Goal: Task Accomplishment & Management: Use online tool/utility

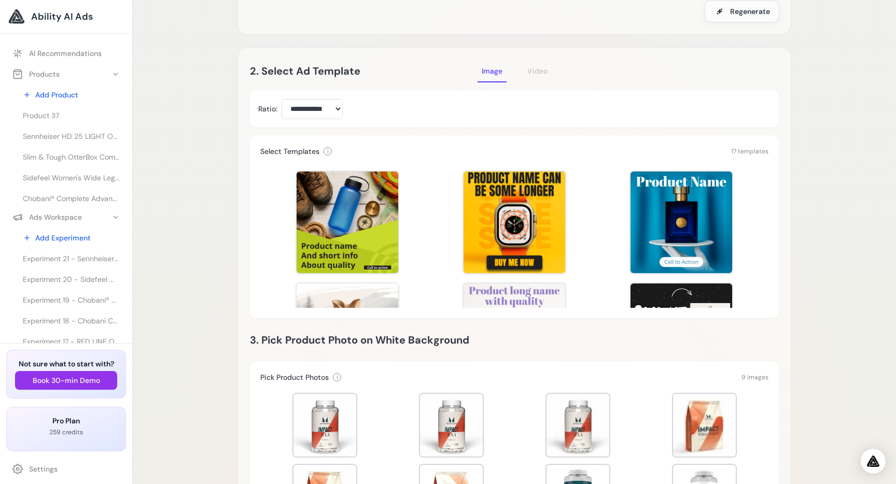
scroll to position [204, 0]
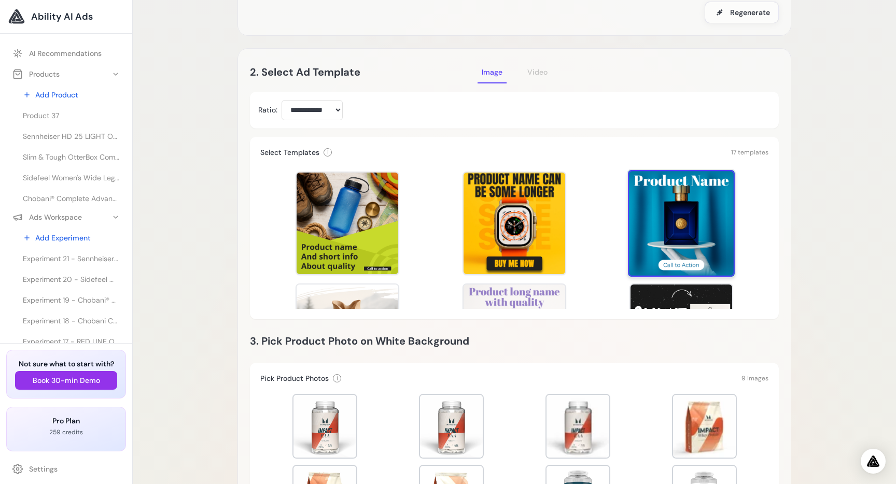
click at [673, 193] on div at bounding box center [681, 223] width 107 height 107
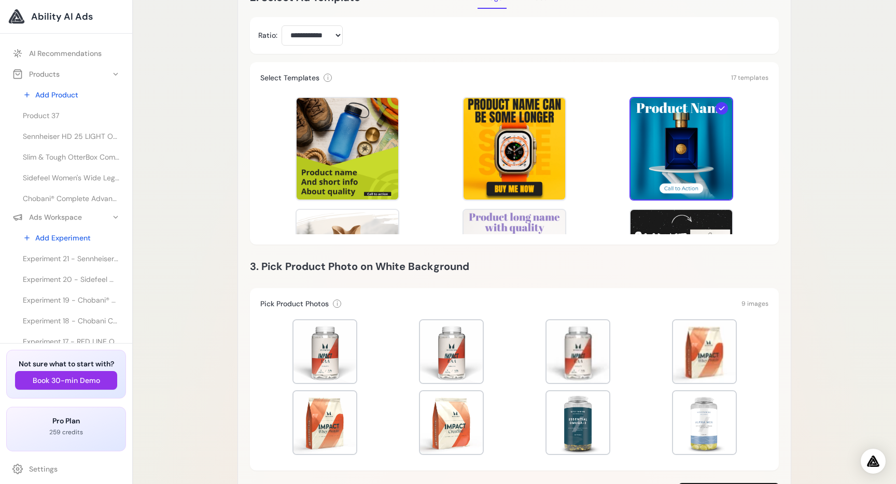
scroll to position [333, 0]
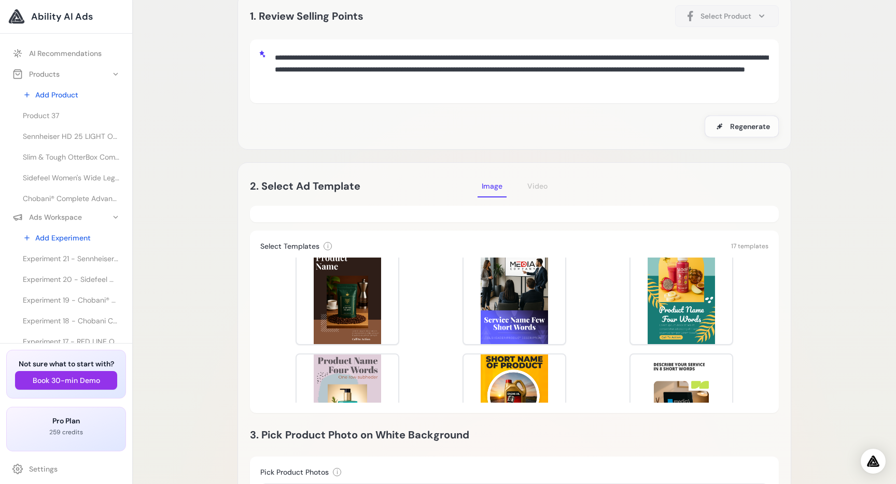
scroll to position [92, 0]
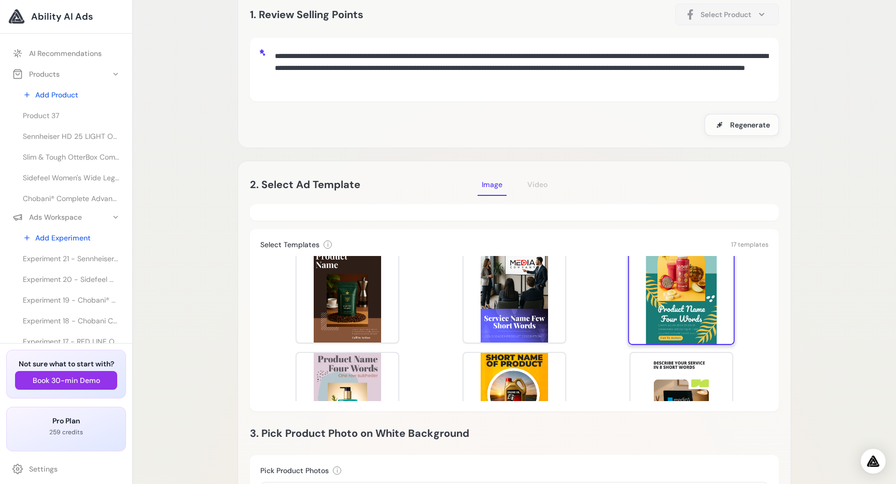
click at [689, 281] on div at bounding box center [681, 292] width 107 height 107
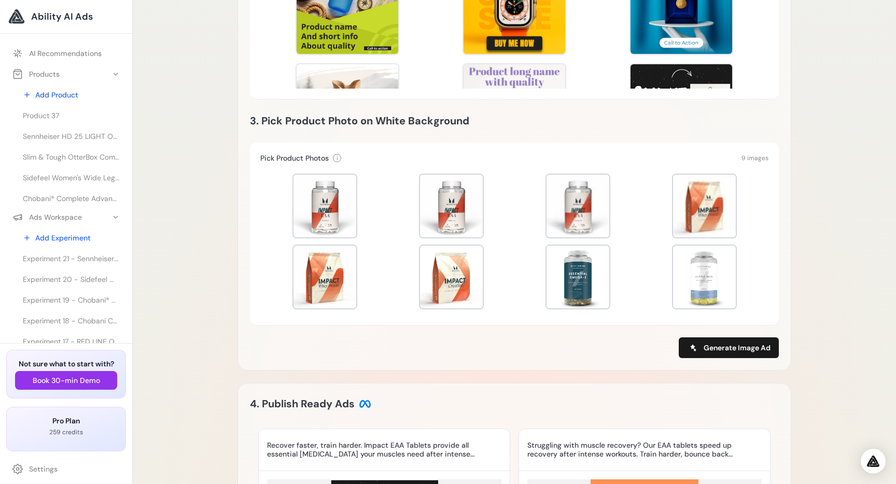
scroll to position [406, 0]
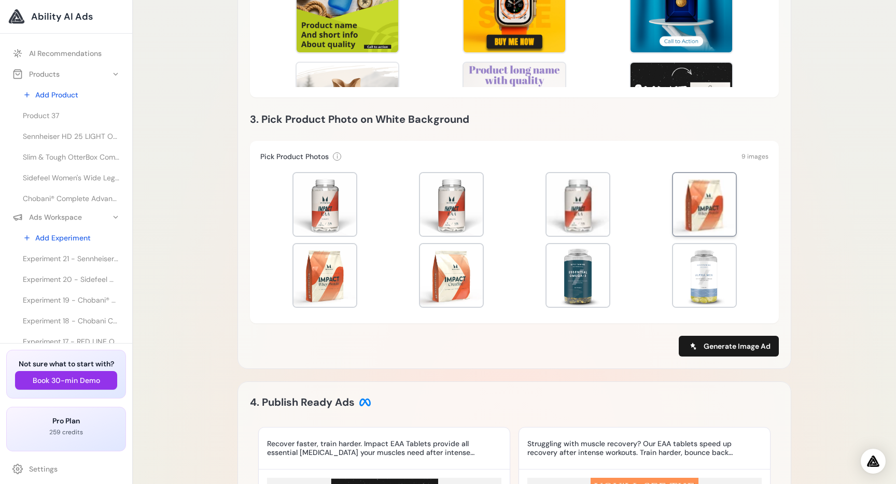
click at [697, 196] on div at bounding box center [704, 204] width 63 height 63
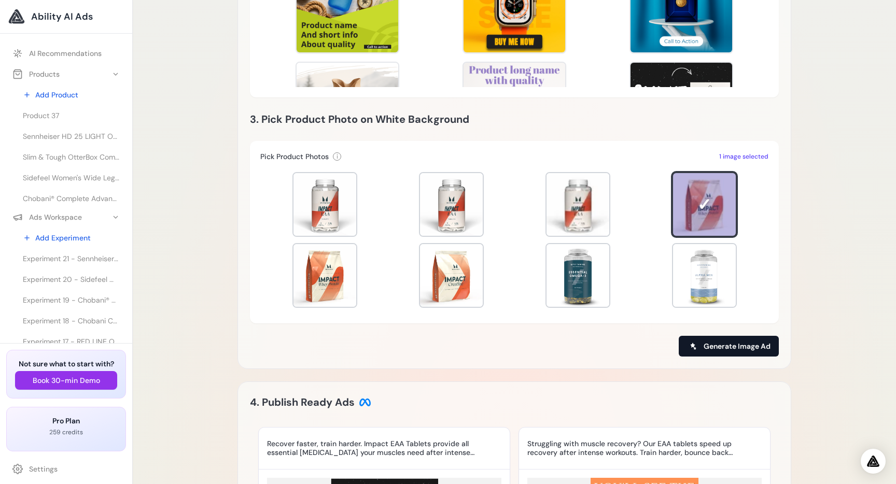
click at [744, 341] on span "Generate Image Ad" at bounding box center [737, 346] width 67 height 10
type input "**********"
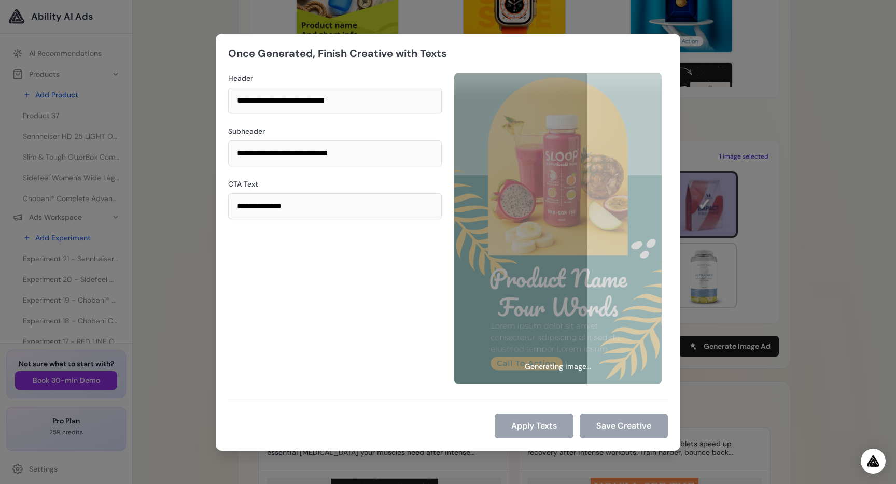
click at [366, 289] on div "**********" at bounding box center [335, 228] width 214 height 311
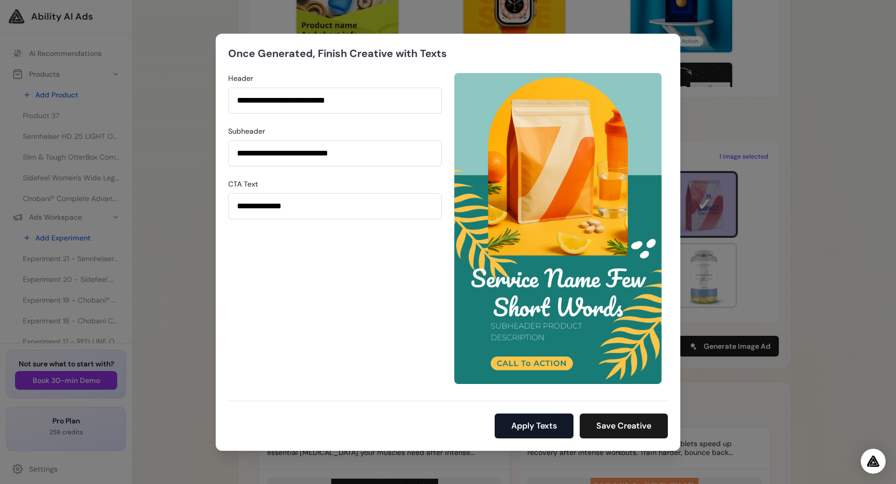
click at [531, 426] on button "Apply Texts" at bounding box center [534, 426] width 79 height 25
click at [659, 403] on div "Apply Texts Save Creative" at bounding box center [448, 420] width 440 height 38
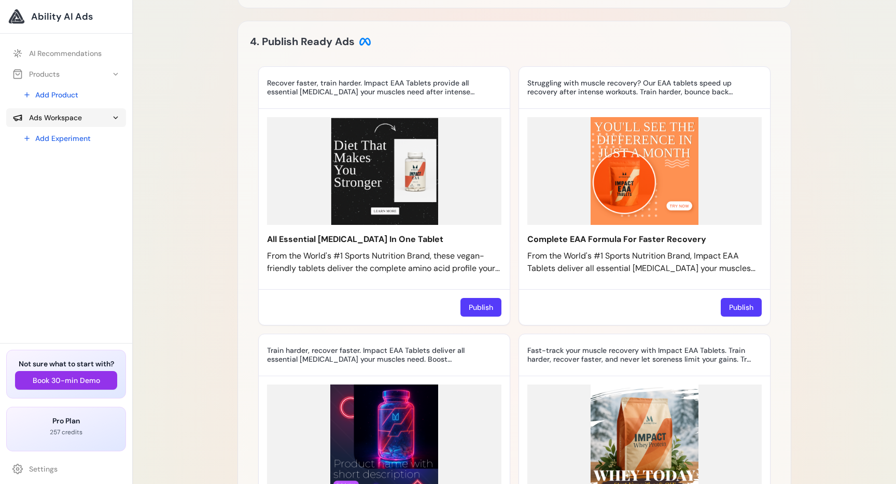
scroll to position [406, 0]
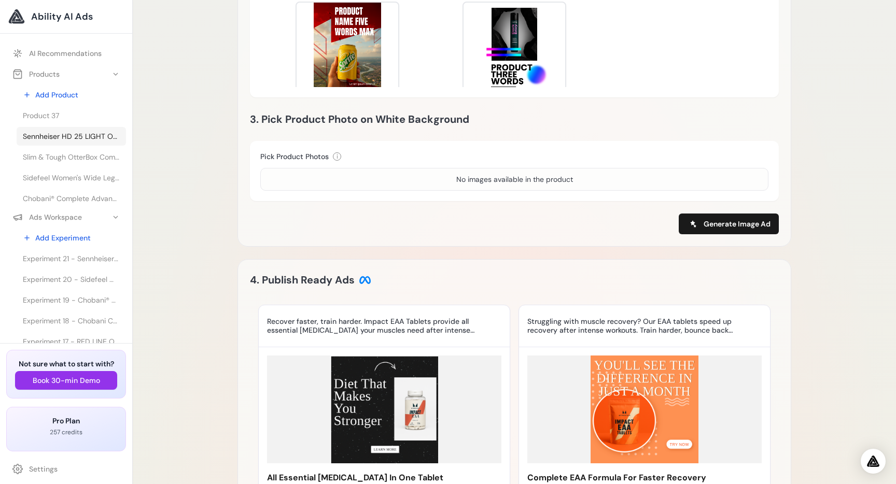
click at [64, 140] on span "Sennheiser HD 25 LIGHT On-Ear Fones de ouvido para DJ" at bounding box center [71, 136] width 97 height 10
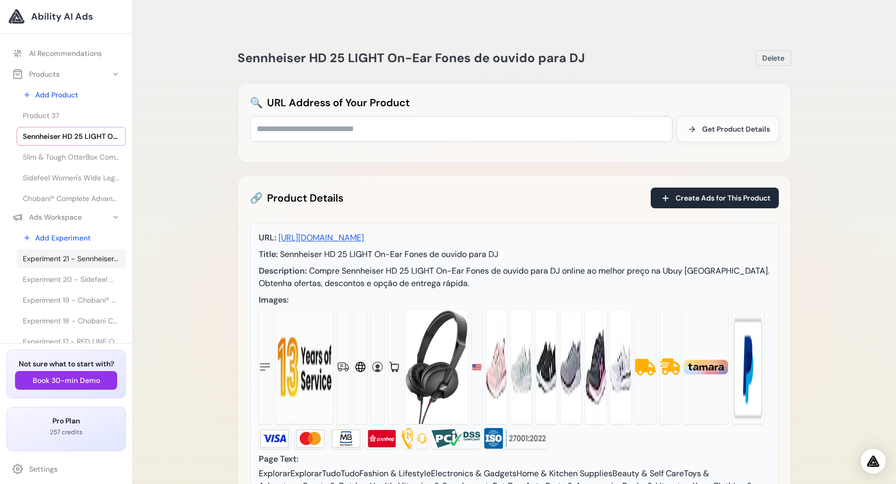
click at [87, 254] on span "Experiment 21 - Sennheiser HD 25 LIGHT On-Ear Fones de ouvido para DJ" at bounding box center [71, 259] width 97 height 10
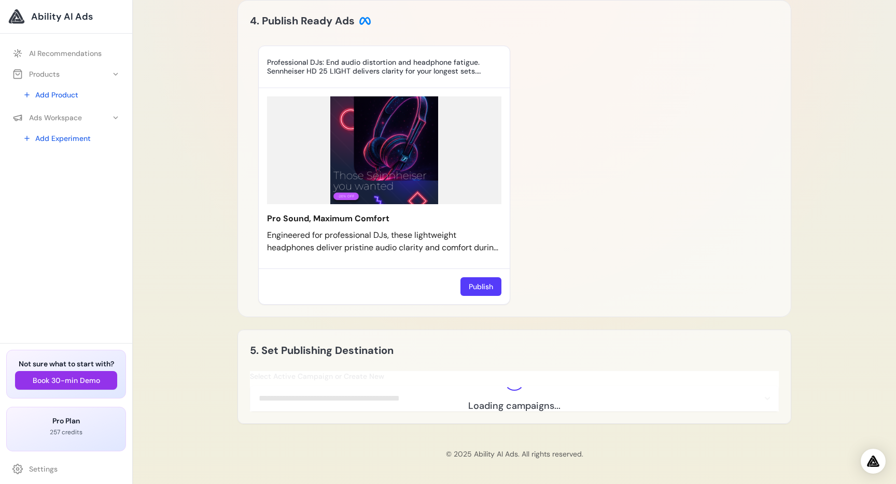
scroll to position [606, 0]
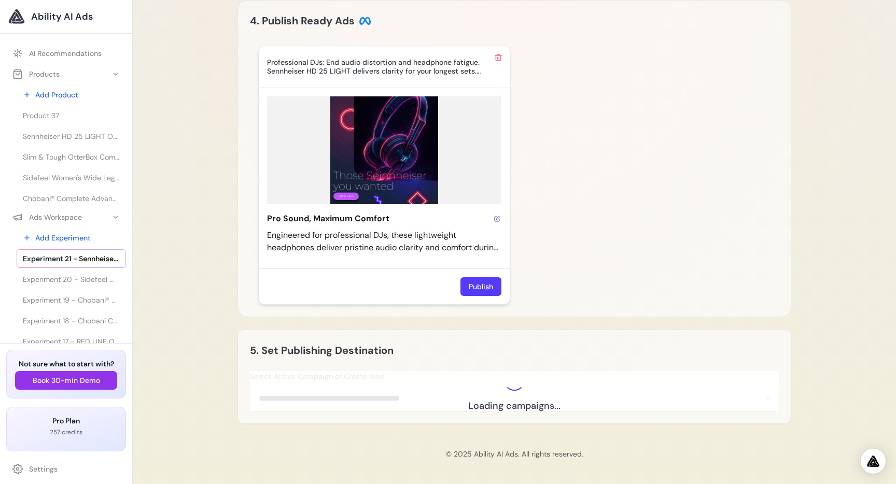
click at [496, 257] on div "Pro Sound, Maximum Comfort Engineered for professional DJs, these lightweight h…" at bounding box center [384, 178] width 251 height 181
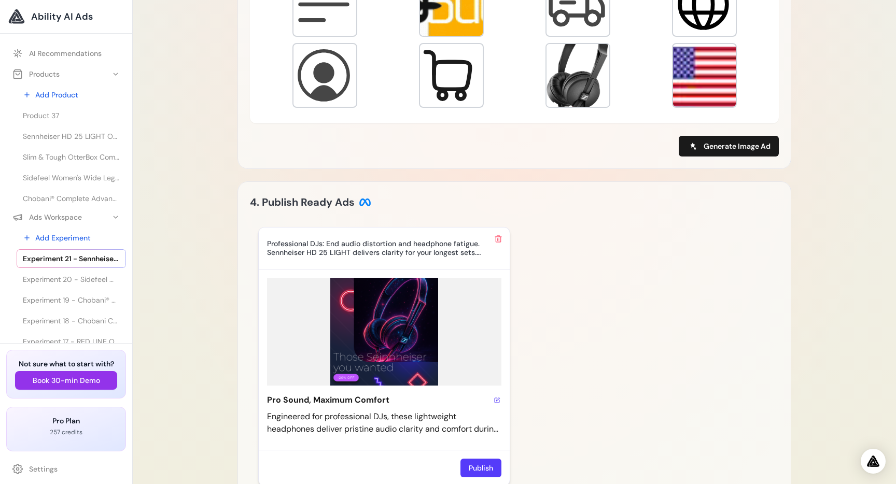
click at [497, 398] on icon at bounding box center [498, 400] width 4 height 4
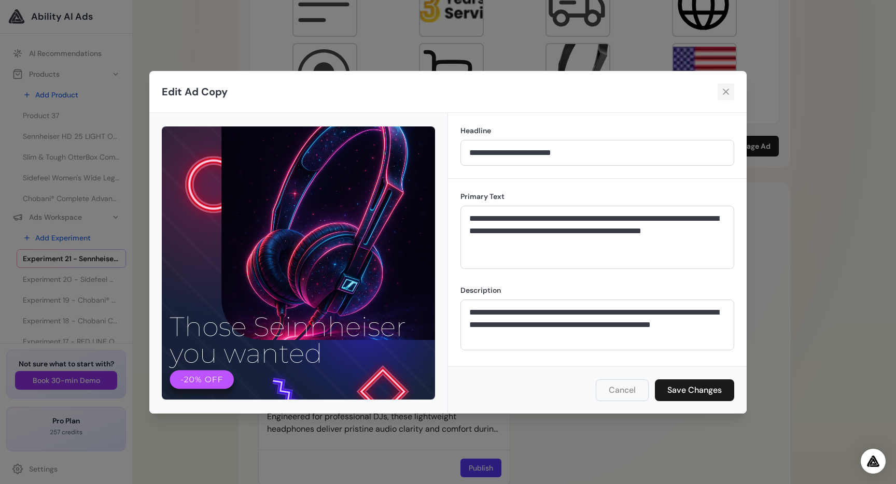
click at [729, 92] on icon at bounding box center [726, 92] width 10 height 10
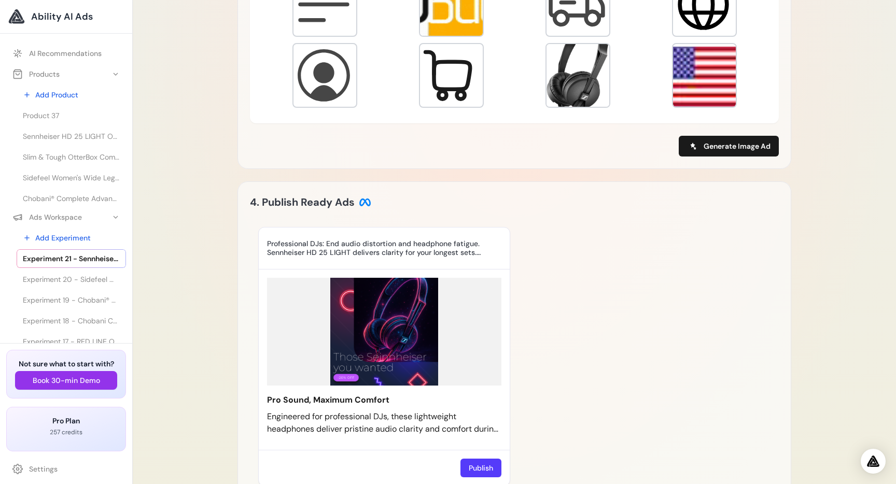
click at [806, 294] on div "Experiment 21 - Sennheiser HD 25 LIGHT On-Ear Fones de ouvido para DJ [GEOGRAPH…" at bounding box center [515, 56] width 764 height 1285
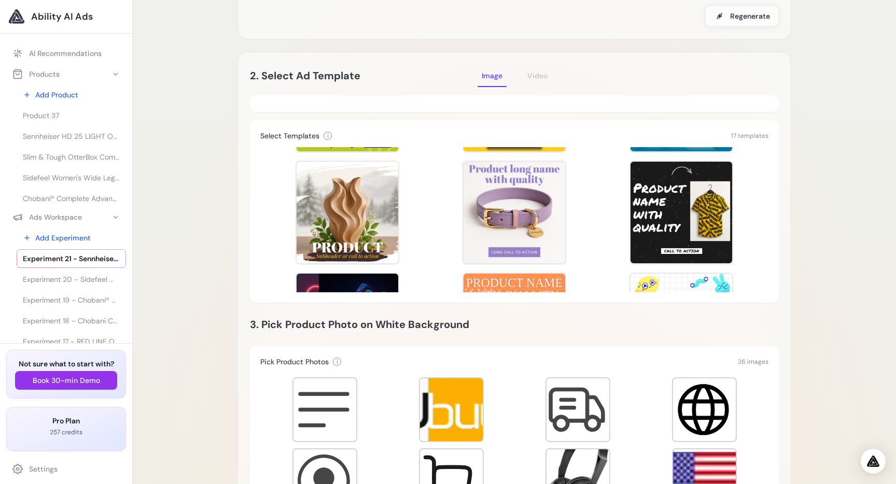
scroll to position [92, 0]
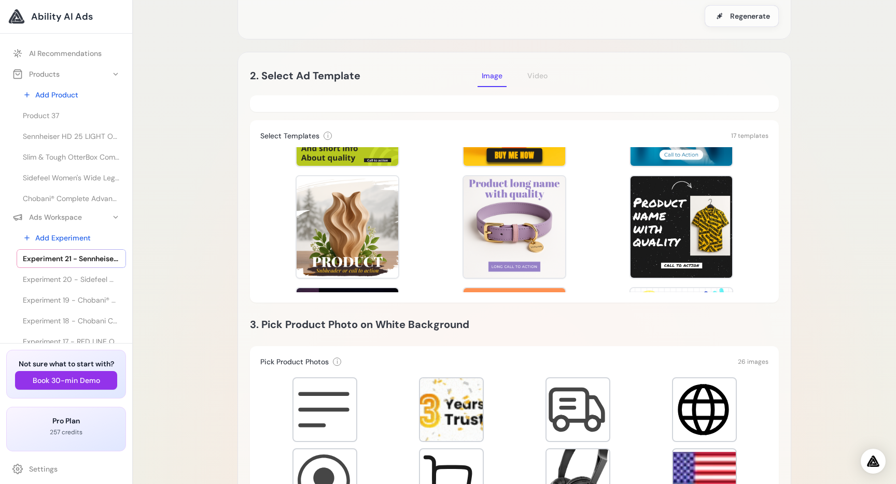
click at [417, 203] on div "Template Preview Template Preview Template Preview Template Preview Template Pr…" at bounding box center [514, 219] width 508 height 145
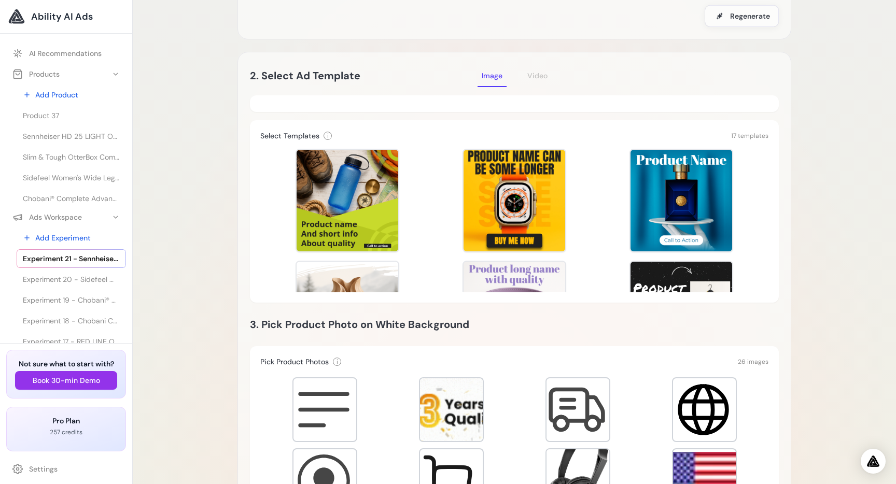
scroll to position [0, 0]
